Goal: Information Seeking & Learning: Learn about a topic

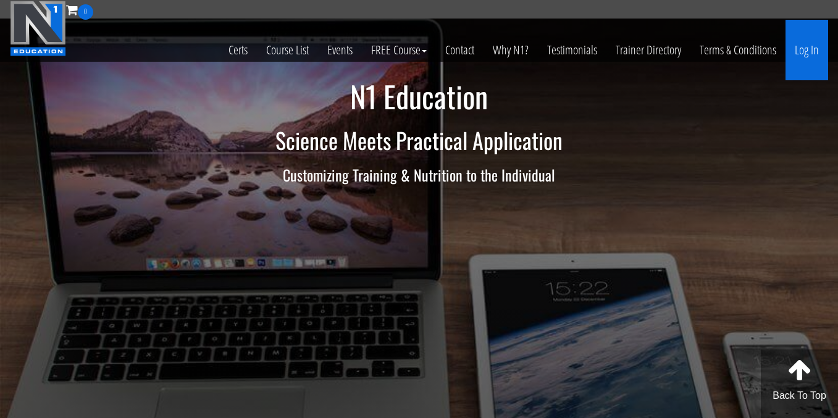
click at [804, 51] on link "Log In" at bounding box center [807, 50] width 43 height 61
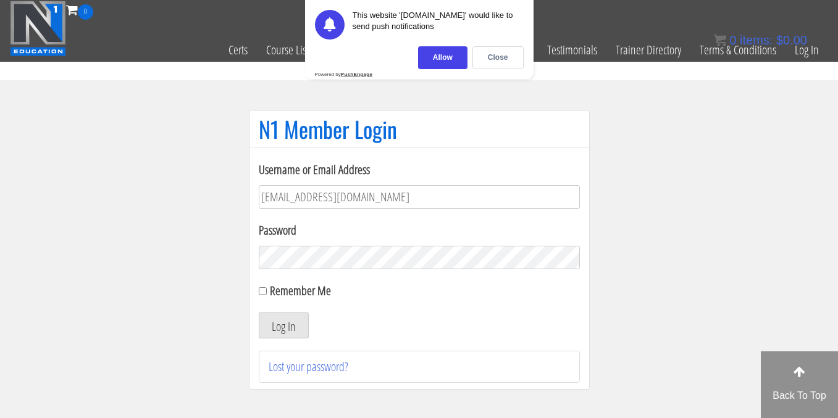
type input "[EMAIL_ADDRESS][DOMAIN_NAME]"
click at [259, 313] on button "Log In" at bounding box center [284, 326] width 50 height 26
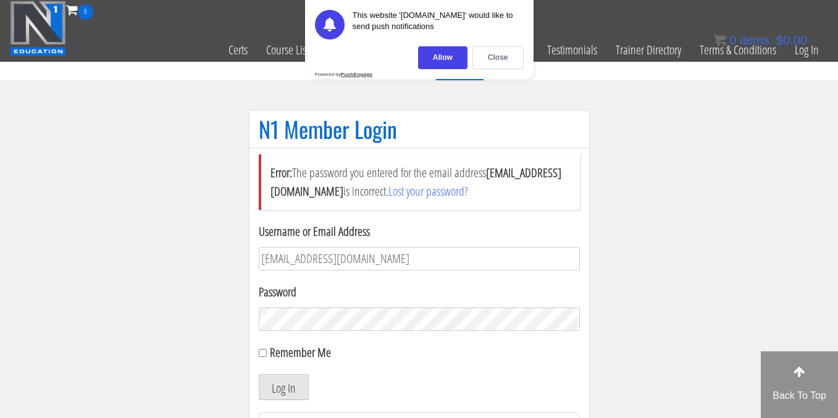
click at [259, 374] on button "Log In" at bounding box center [284, 387] width 50 height 26
click at [503, 55] on div "Close" at bounding box center [498, 57] width 51 height 23
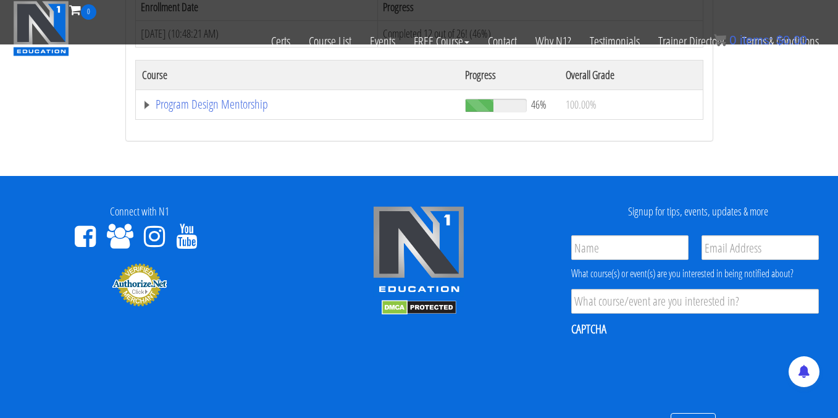
scroll to position [1368, 0]
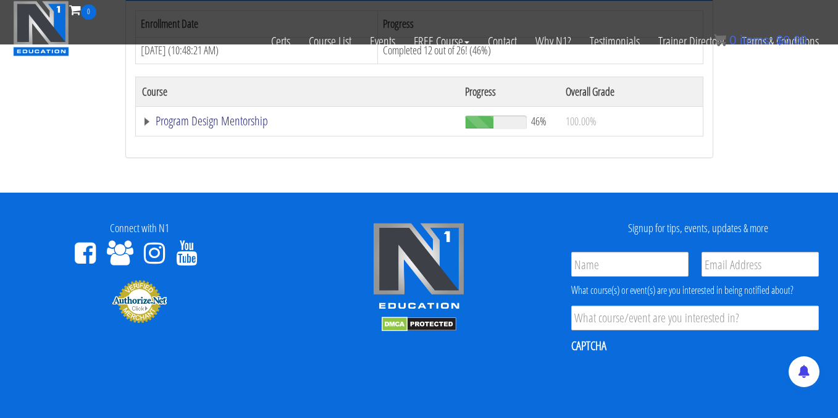
click at [245, 117] on link "Program Design Mentorship" at bounding box center [297, 121] width 311 height 12
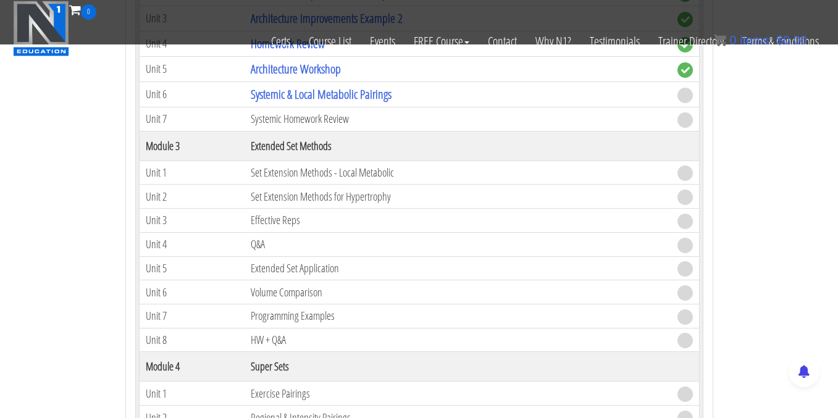
scroll to position [1784, 0]
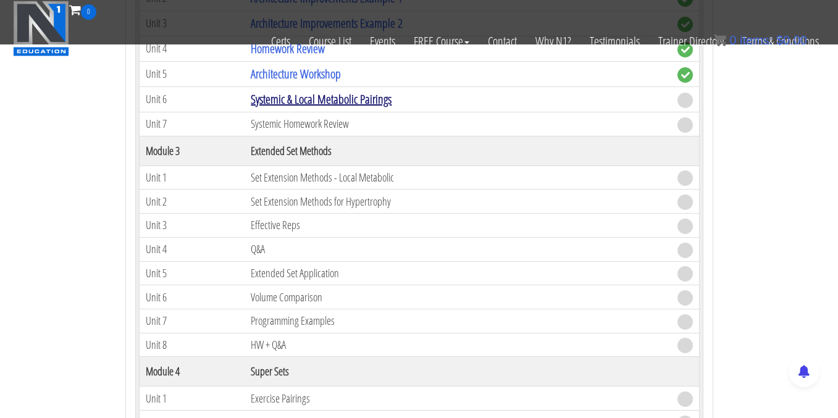
click at [315, 102] on link "Systemic & Local Metabolic Pairings" at bounding box center [321, 99] width 141 height 17
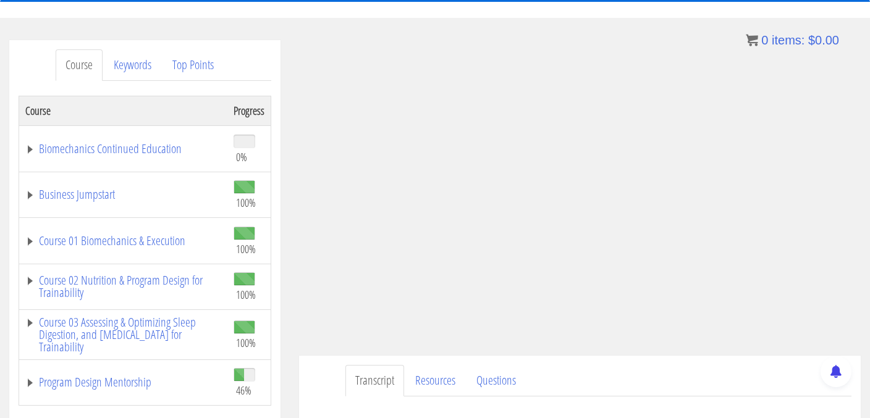
scroll to position [128, 0]
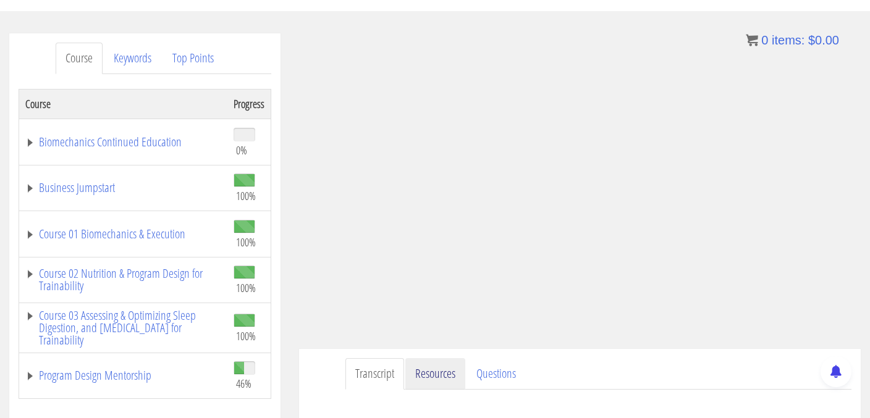
click at [443, 381] on link "Resources" at bounding box center [435, 374] width 60 height 32
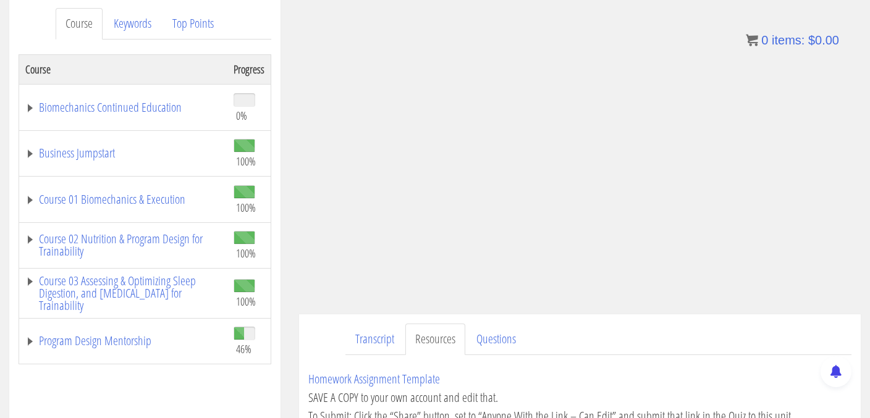
scroll to position [165, 0]
click at [488, 336] on link "Questions" at bounding box center [495, 338] width 59 height 32
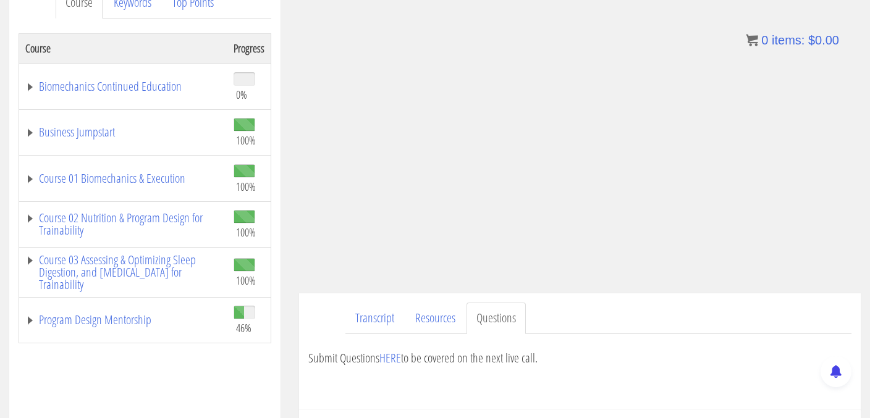
scroll to position [117, 0]
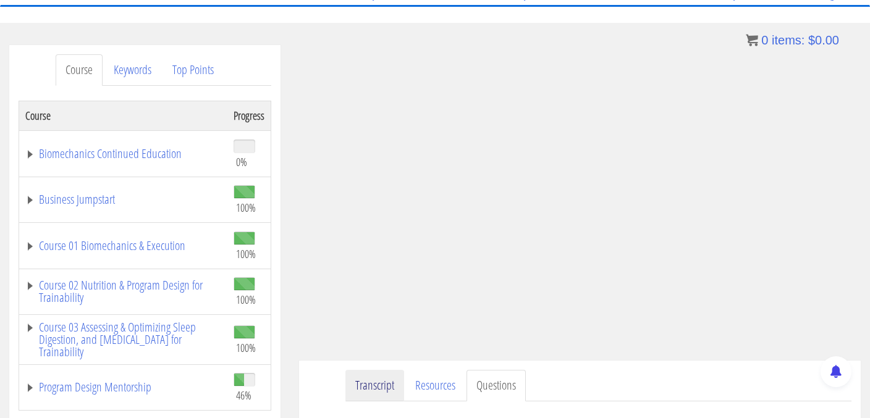
click at [372, 399] on link "Transcript" at bounding box center [374, 386] width 59 height 32
